Goal: Navigation & Orientation: Find specific page/section

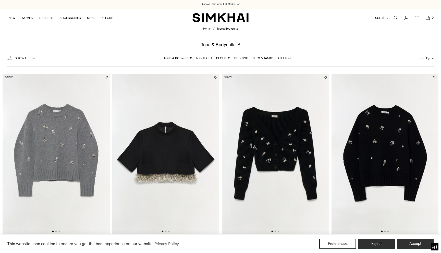
click at [227, 57] on link "Blouses" at bounding box center [223, 58] width 14 height 4
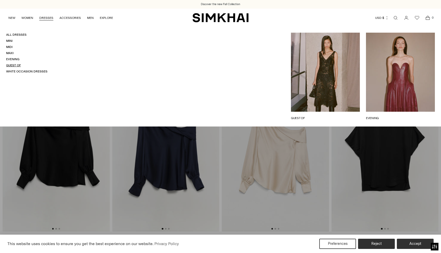
click at [14, 65] on link "Guest Of" at bounding box center [13, 66] width 15 height 4
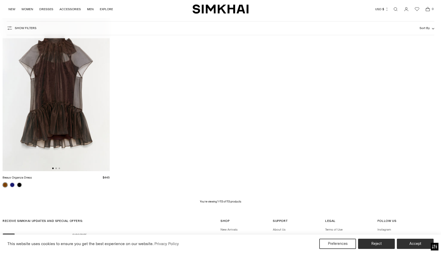
scroll to position [5310, 0]
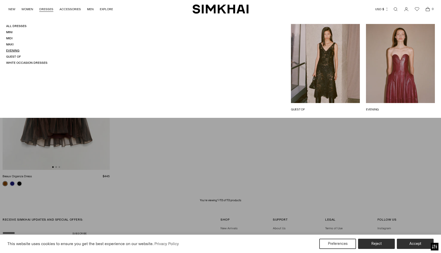
click at [14, 52] on link "Evening" at bounding box center [12, 51] width 13 height 4
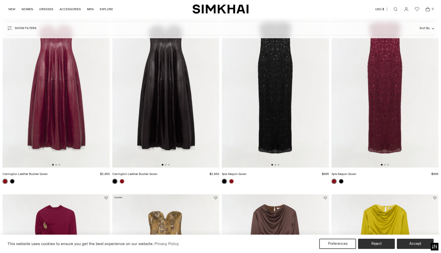
scroll to position [163, 0]
